Goal: Transaction & Acquisition: Purchase product/service

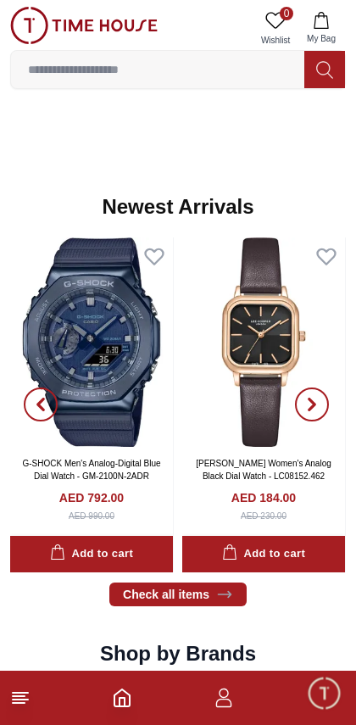
scroll to position [781, 0]
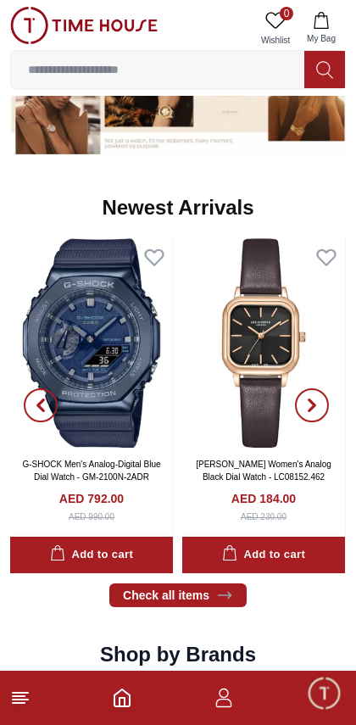
click at [22, 695] on icon at bounding box center [20, 698] width 20 height 20
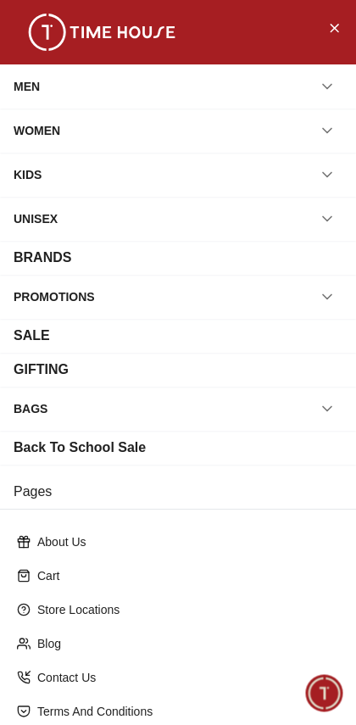
click at [84, 126] on div "WOMEN" at bounding box center [178, 130] width 329 height 31
click at [333, 138] on icon "button" at bounding box center [327, 130] width 17 height 17
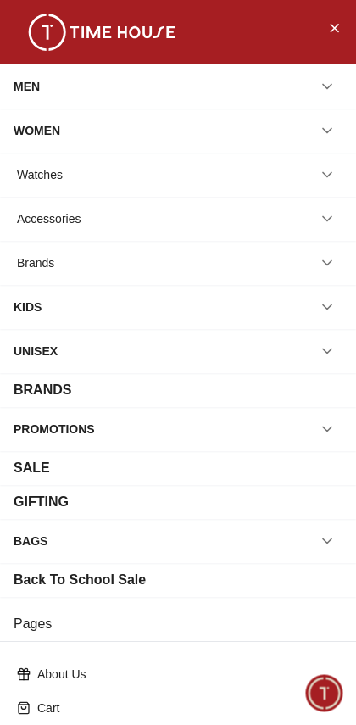
click at [335, 169] on icon "button" at bounding box center [327, 174] width 17 height 17
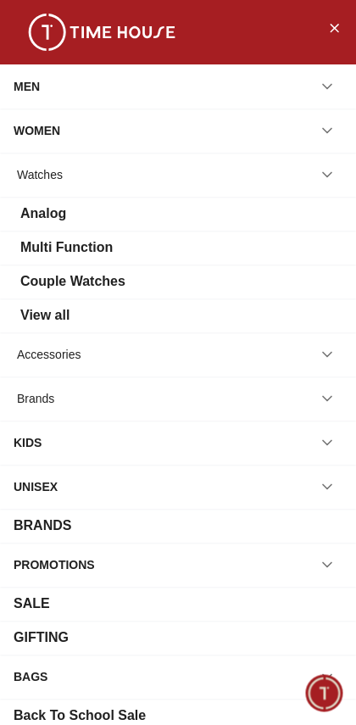
click at [265, 205] on div "Analog" at bounding box center [178, 214] width 329 height 20
click at [44, 218] on div "Analog" at bounding box center [43, 214] width 46 height 20
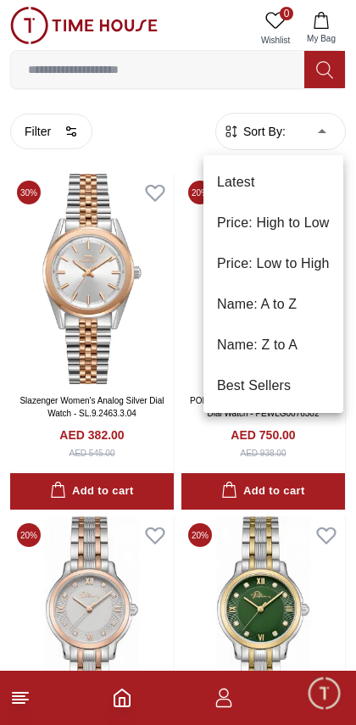
click at [252, 265] on li "Price: Low to High" at bounding box center [274, 263] width 140 height 41
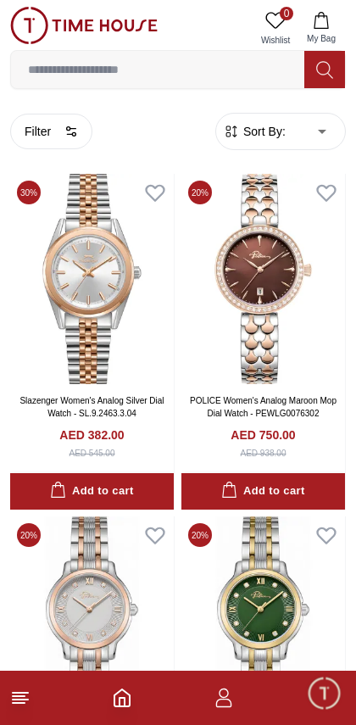
type input "*"
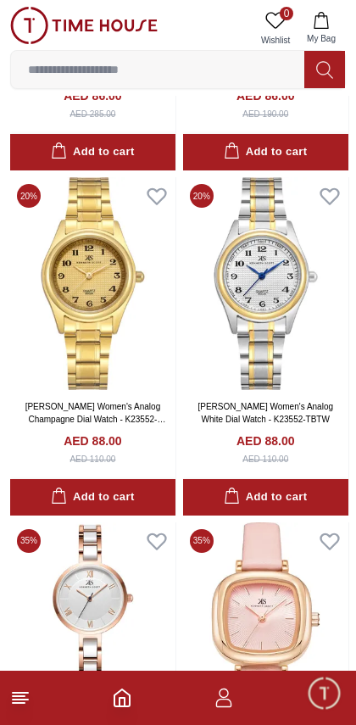
scroll to position [1719, 0]
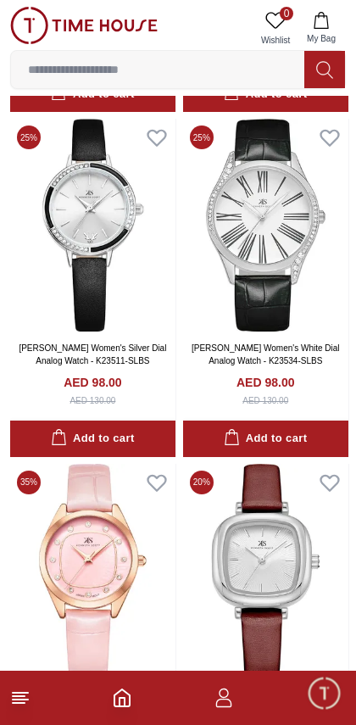
scroll to position [3501, 0]
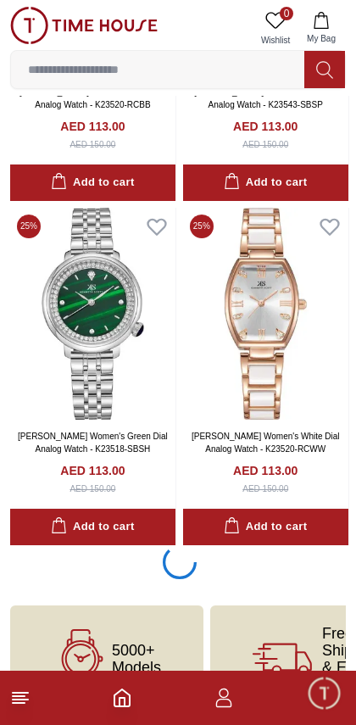
scroll to position [9957, 0]
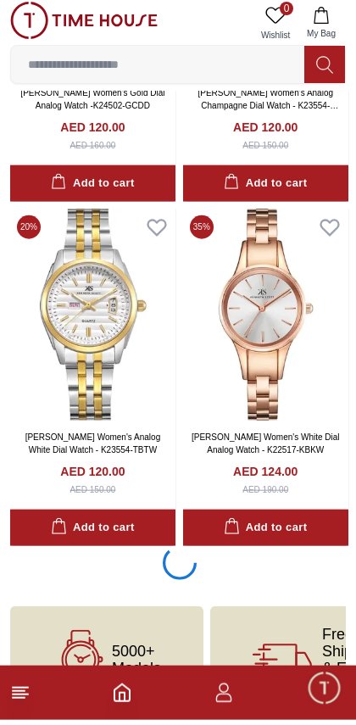
scroll to position [16858, 0]
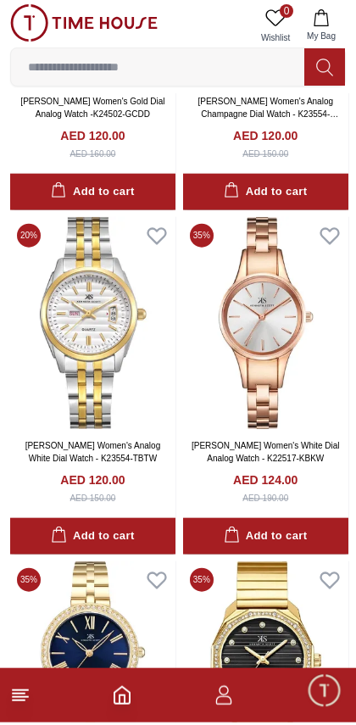
scroll to position [16849, 0]
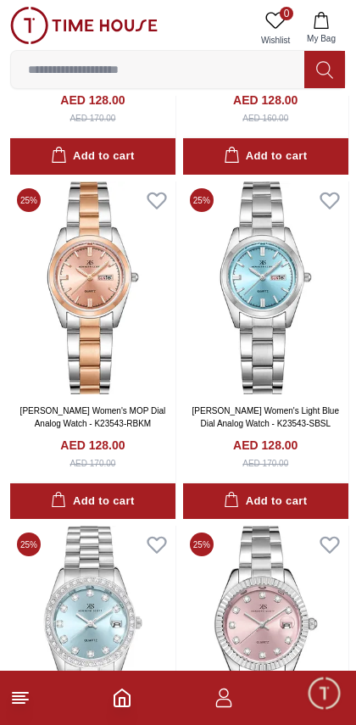
scroll to position [19622, 0]
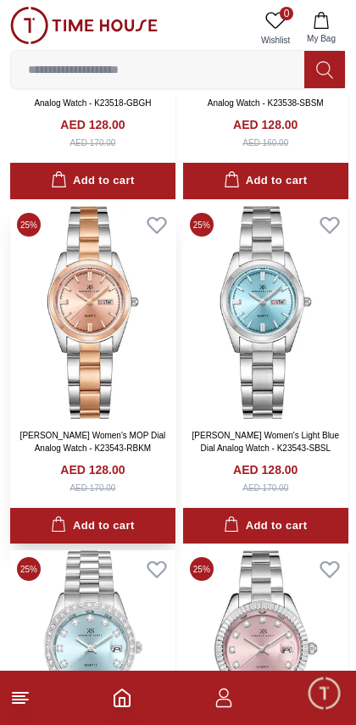
click at [108, 309] on img at bounding box center [92, 312] width 165 height 213
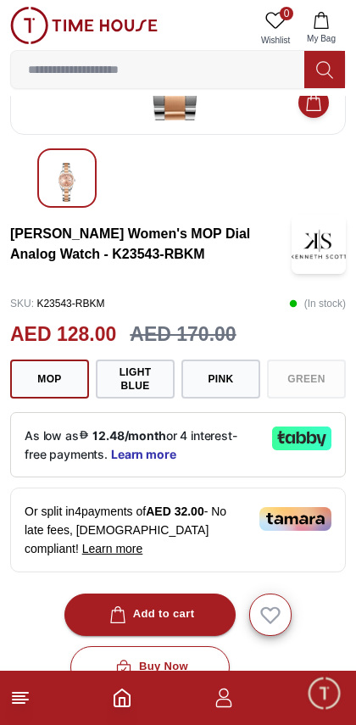
scroll to position [223, 0]
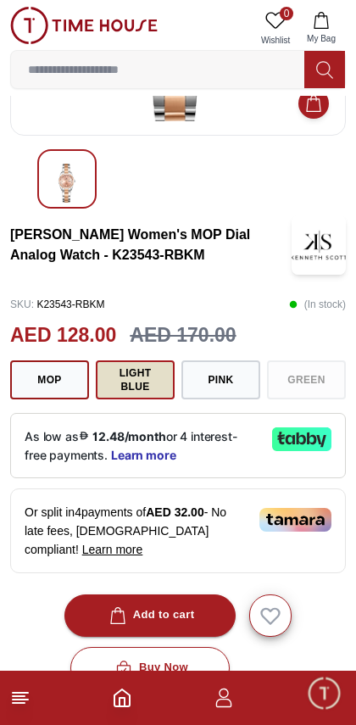
click at [155, 377] on button "Light blue" at bounding box center [135, 379] width 79 height 39
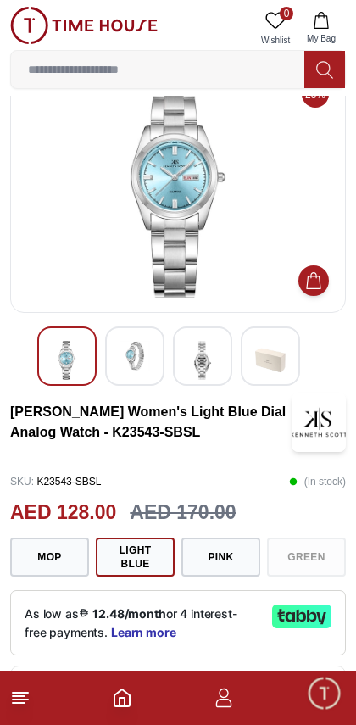
scroll to position [40, 0]
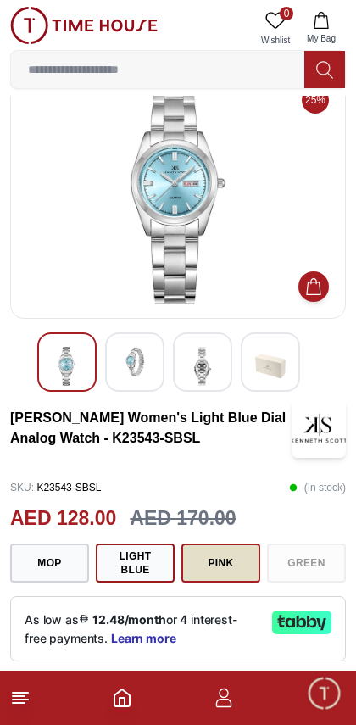
click at [223, 555] on button "Pink" at bounding box center [220, 563] width 79 height 39
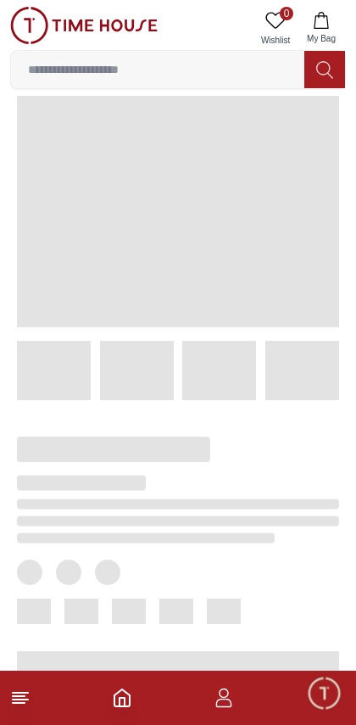
click at [310, 558] on div at bounding box center [164, 574] width 349 height 349
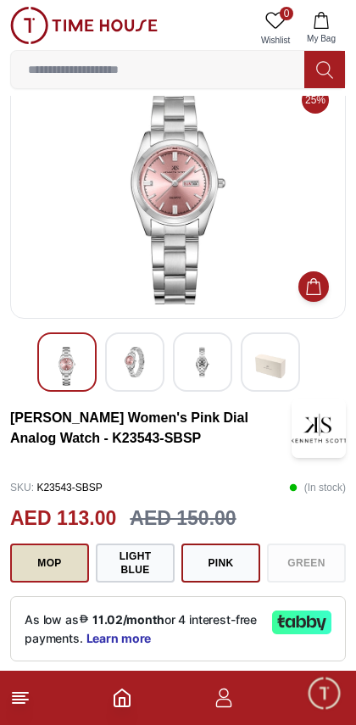
click at [59, 556] on button "MOP" at bounding box center [49, 563] width 79 height 39
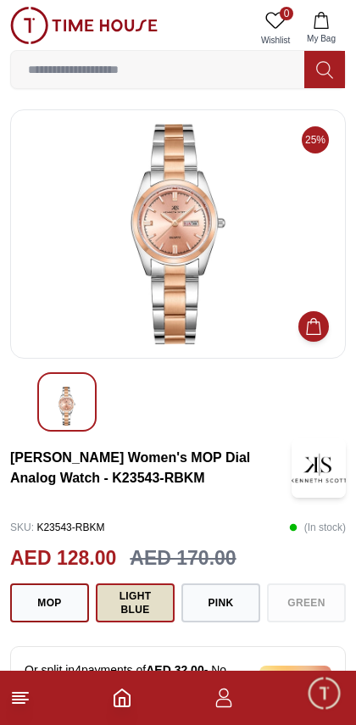
click at [140, 603] on button "Light blue" at bounding box center [135, 602] width 79 height 39
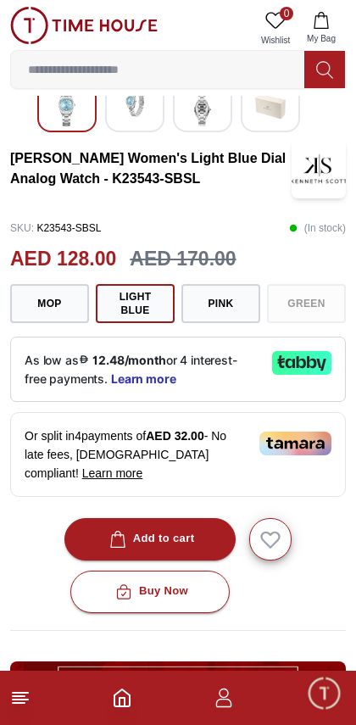
scroll to position [299, 0]
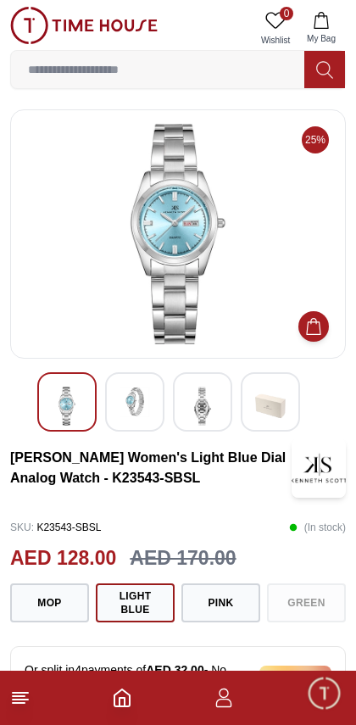
scroll to position [40, 0]
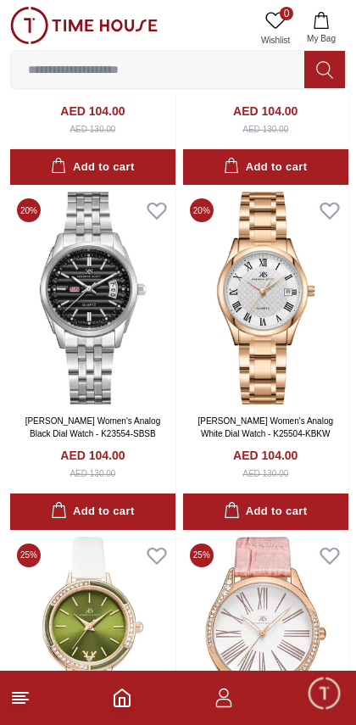
scroll to position [5845, 0]
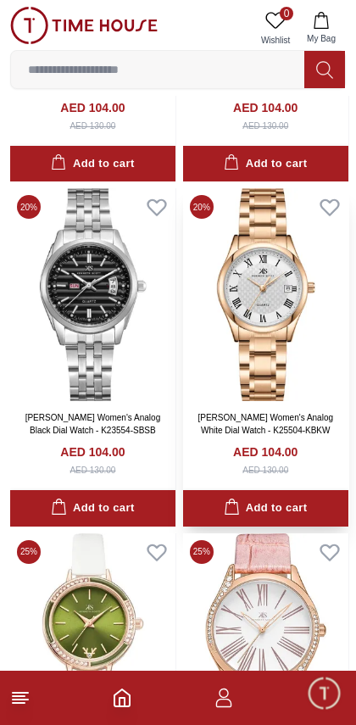
click at [307, 326] on img at bounding box center [265, 294] width 165 height 213
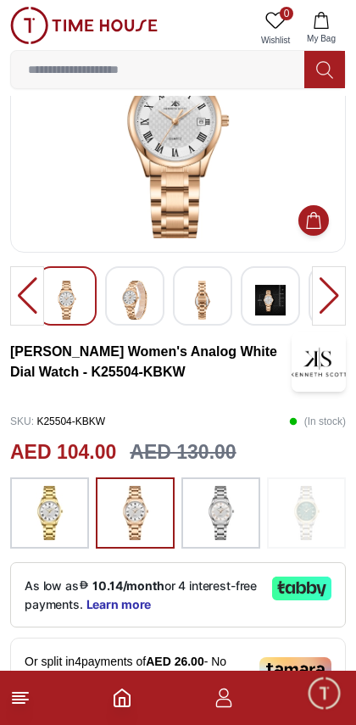
scroll to position [112, 0]
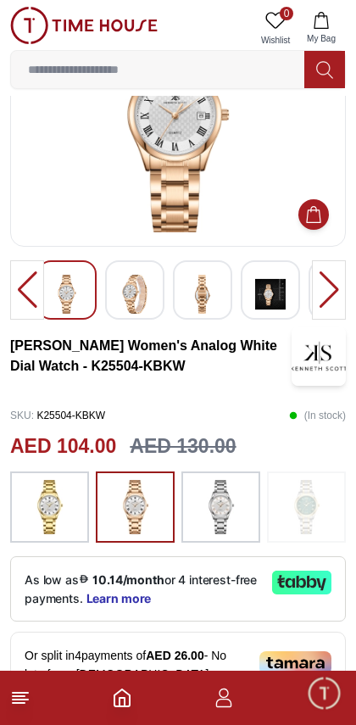
click at [49, 511] on img at bounding box center [50, 507] width 42 height 54
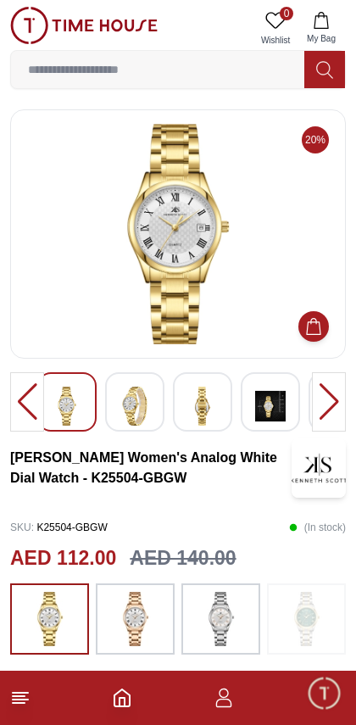
scroll to position [112, 0]
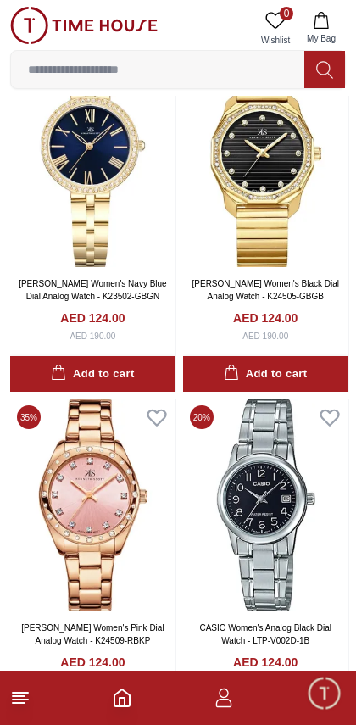
scroll to position [17318, 0]
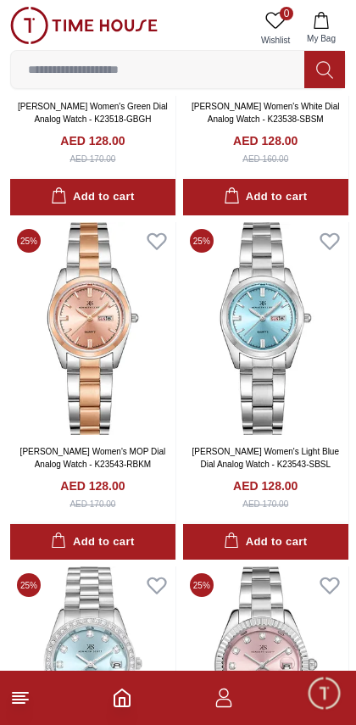
scroll to position [19606, 0]
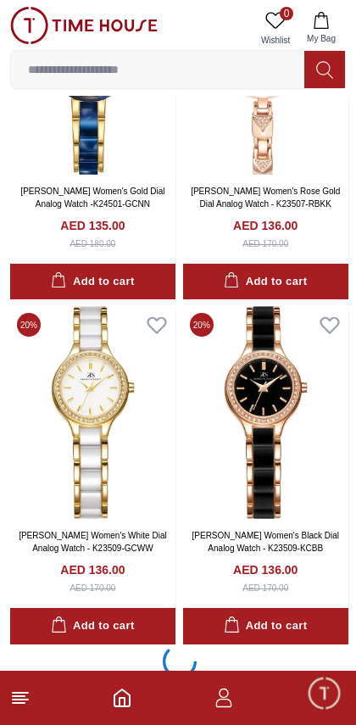
scroll to position [23658, 0]
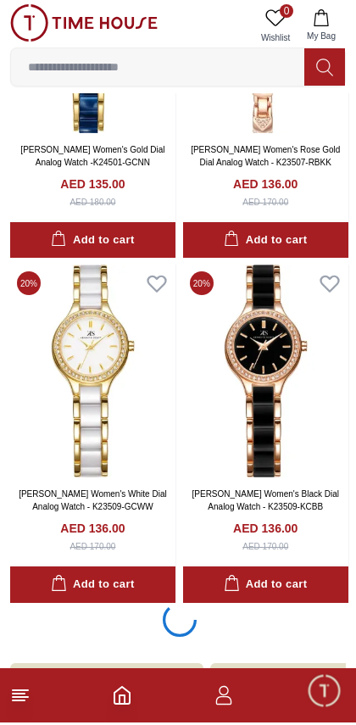
scroll to position [23785, 0]
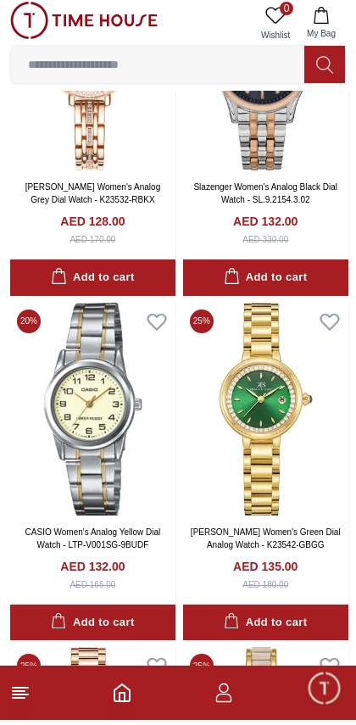
scroll to position [22622, 0]
